Goal: Navigation & Orientation: Understand site structure

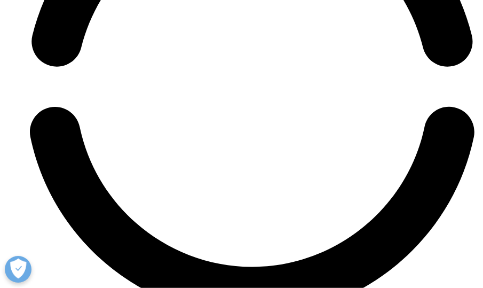
scroll to position [3471, 0]
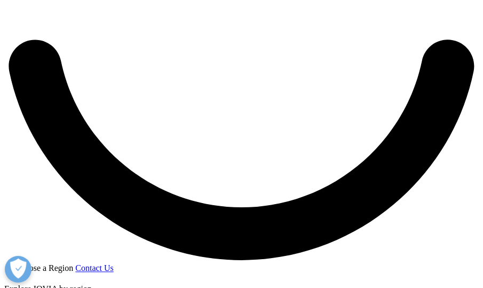
scroll to position [1169, 0]
